Goal: Task Accomplishment & Management: Manage account settings

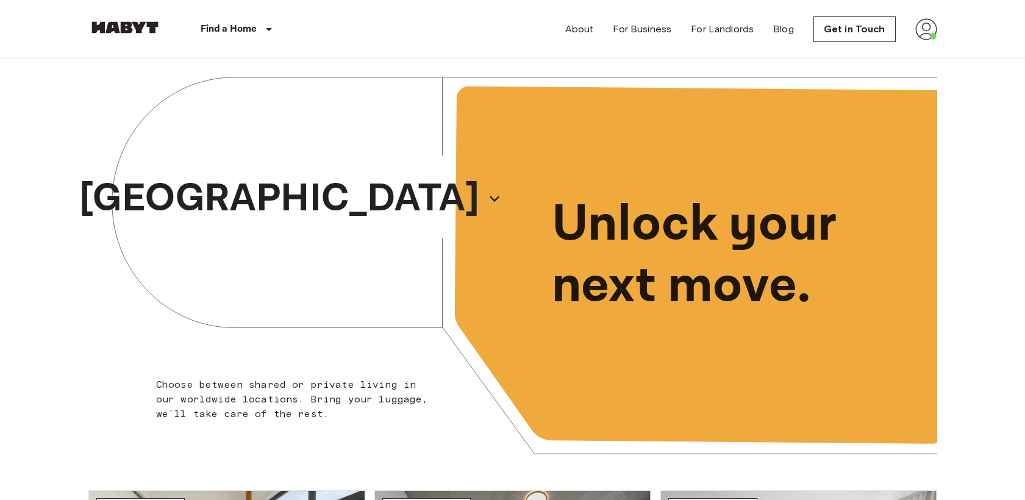
click at [932, 32] on img at bounding box center [926, 29] width 22 height 22
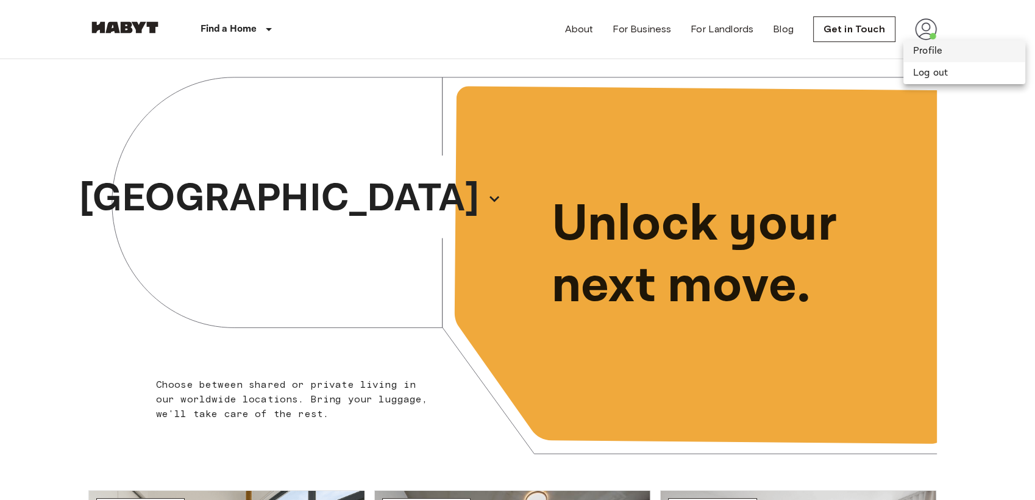
click at [918, 55] on li "Profile" at bounding box center [965, 51] width 122 height 22
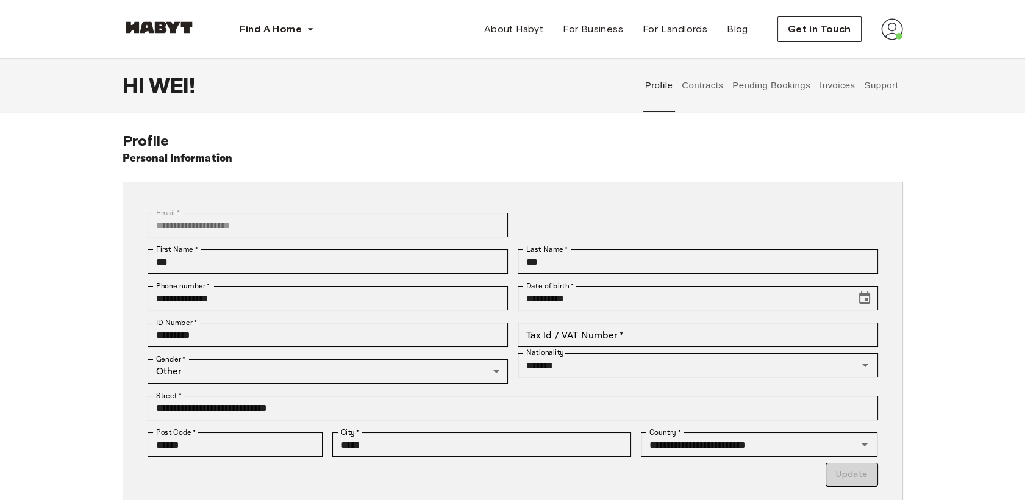
click at [695, 84] on button "Contracts" at bounding box center [703, 86] width 45 height 54
